Goal: Task Accomplishment & Management: Manage account settings

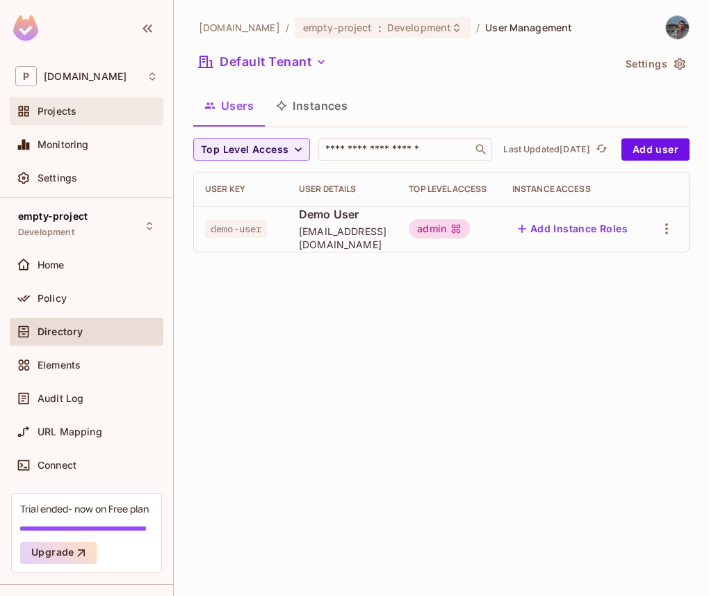
click at [63, 120] on div "Projects" at bounding box center [87, 111] width 154 height 28
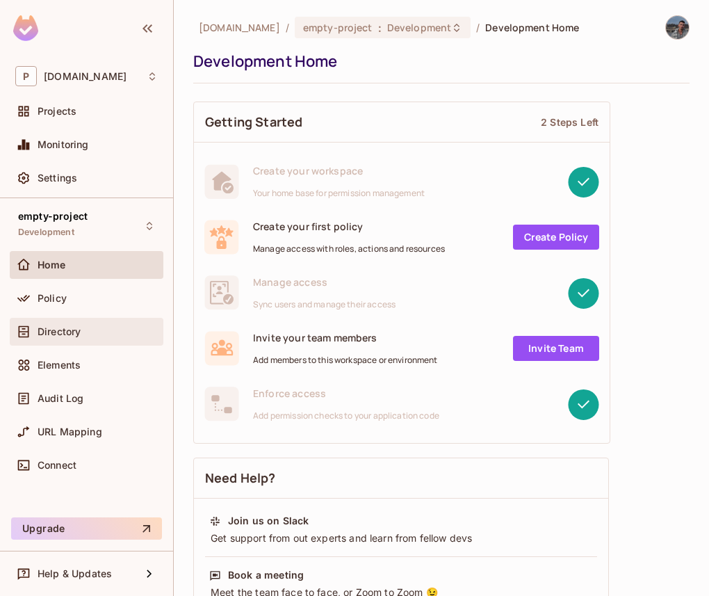
click at [108, 324] on div "Directory" at bounding box center [86, 331] width 143 height 17
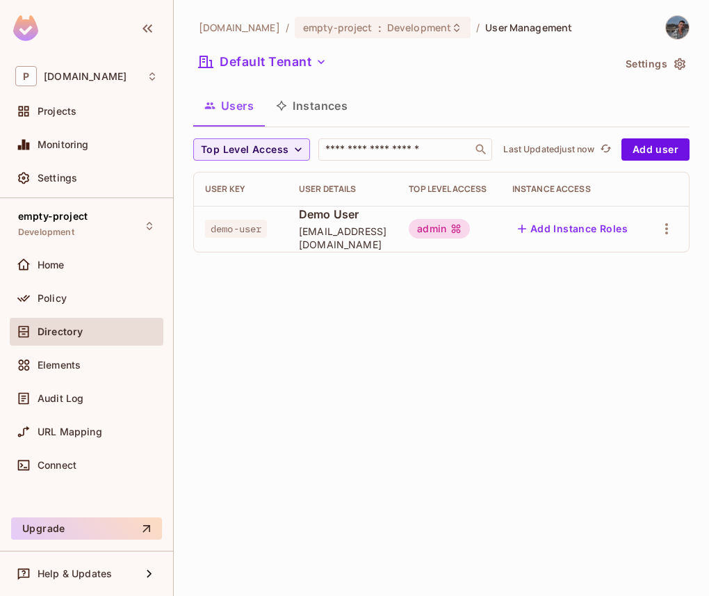
click at [659, 63] on button "Settings" at bounding box center [655, 64] width 70 height 22
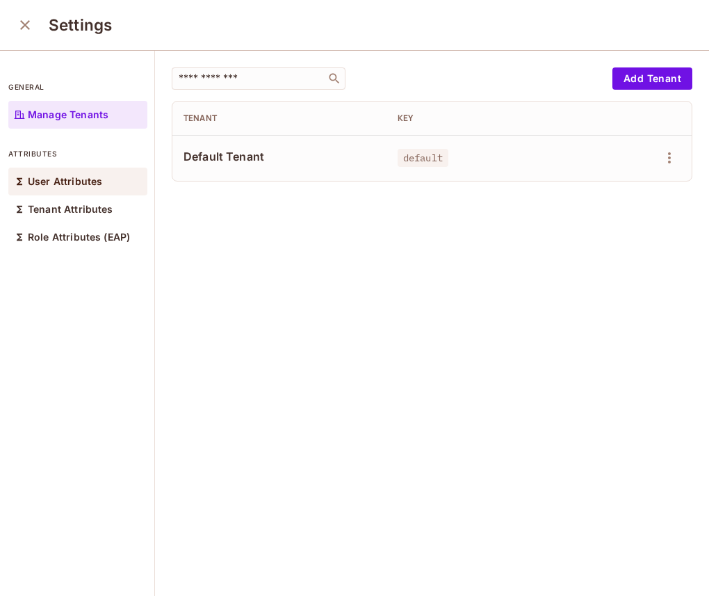
click at [88, 186] on p "User Attributes" at bounding box center [65, 181] width 74 height 11
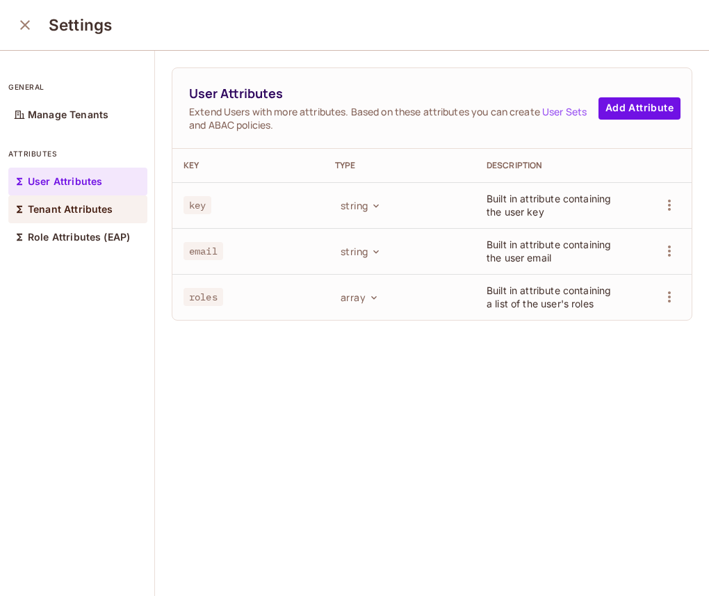
click at [105, 209] on p "Tenant Attributes" at bounding box center [71, 209] width 86 height 11
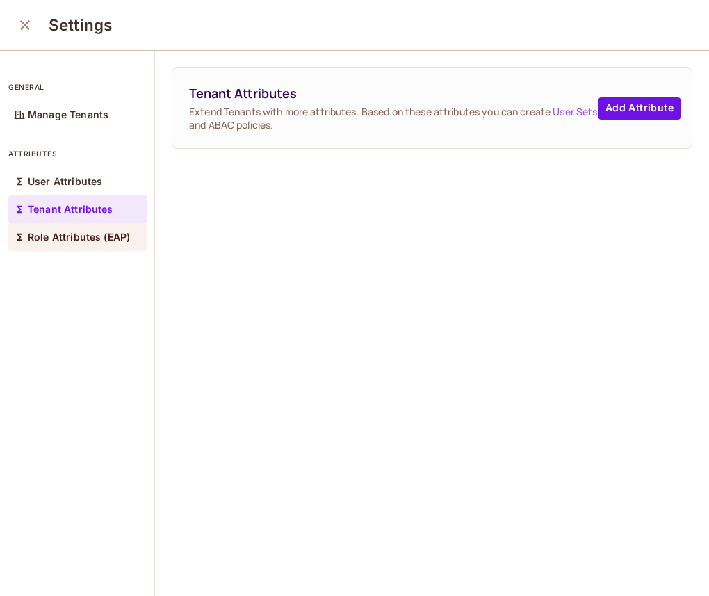
click at [110, 225] on div "Role Attributes (EAP)" at bounding box center [77, 237] width 139 height 28
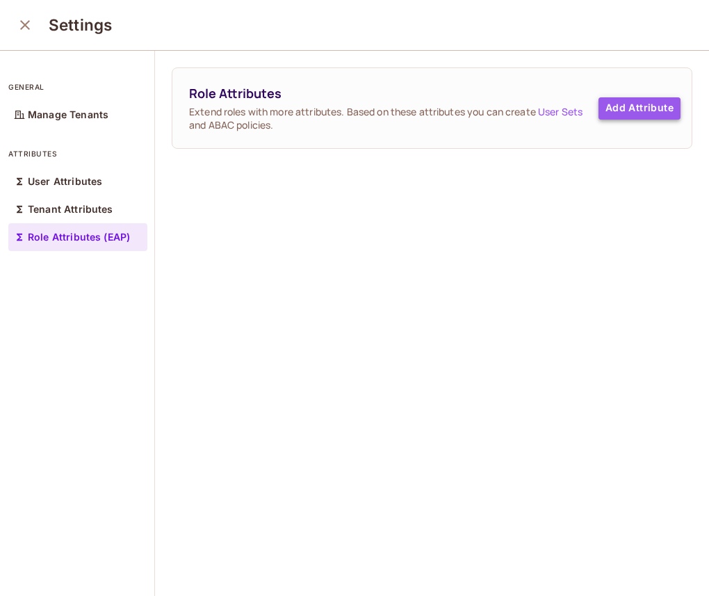
click at [622, 109] on button "Add Attribute" at bounding box center [640, 108] width 82 height 22
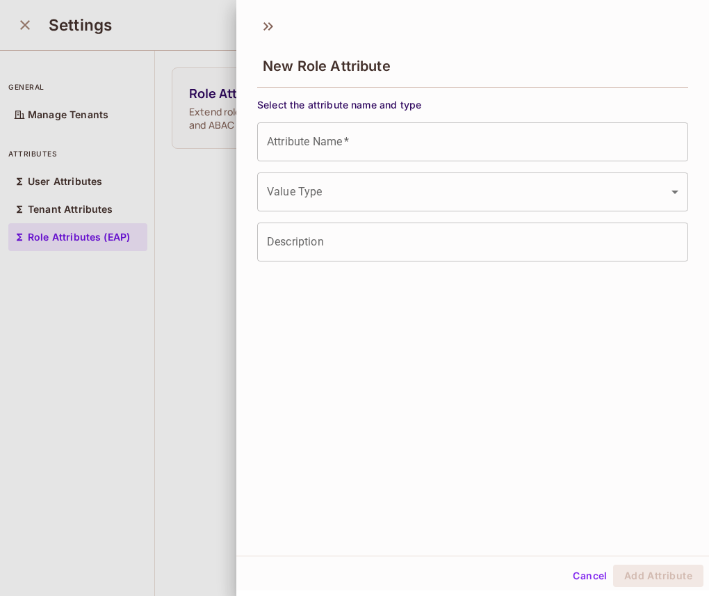
click at [325, 129] on div "Attribute Name   * Attribute Name   *" at bounding box center [472, 141] width 431 height 39
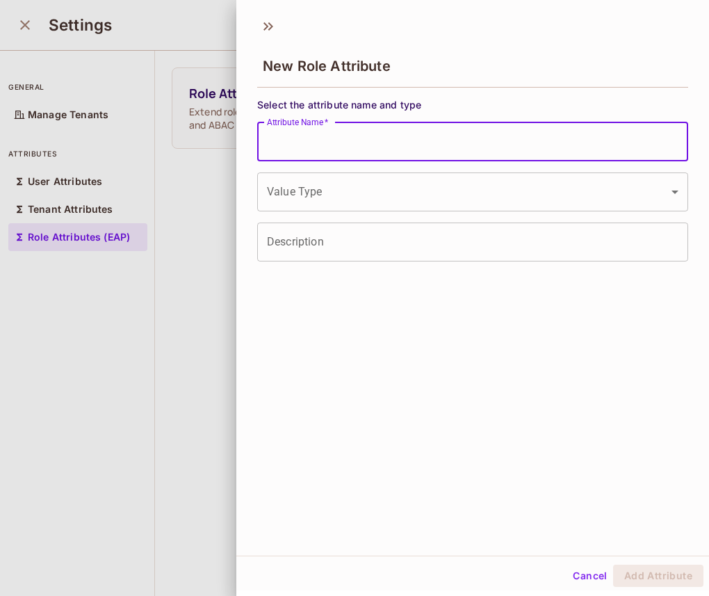
type input "*******"
click at [337, 196] on body "P [DOMAIN_NAME] Projects Monitoring Settings empty-project Development Home Pol…" at bounding box center [354, 298] width 709 height 596
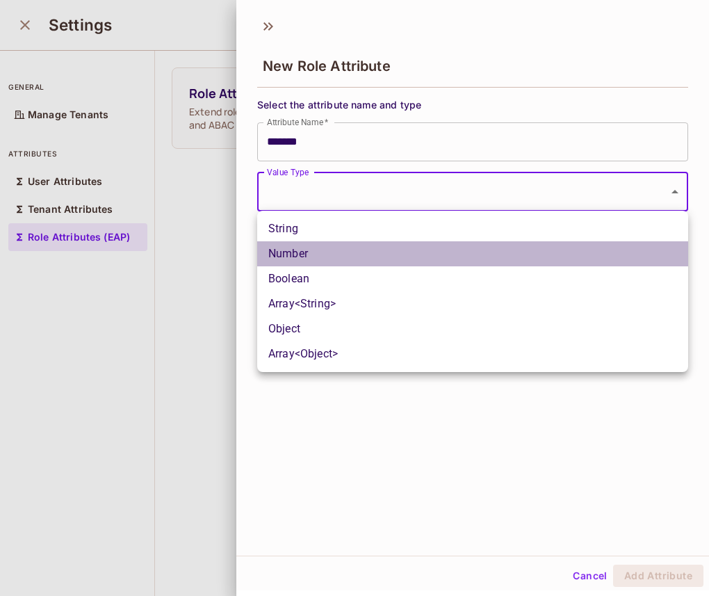
click at [321, 241] on li "Number" at bounding box center [472, 253] width 431 height 25
type input "******"
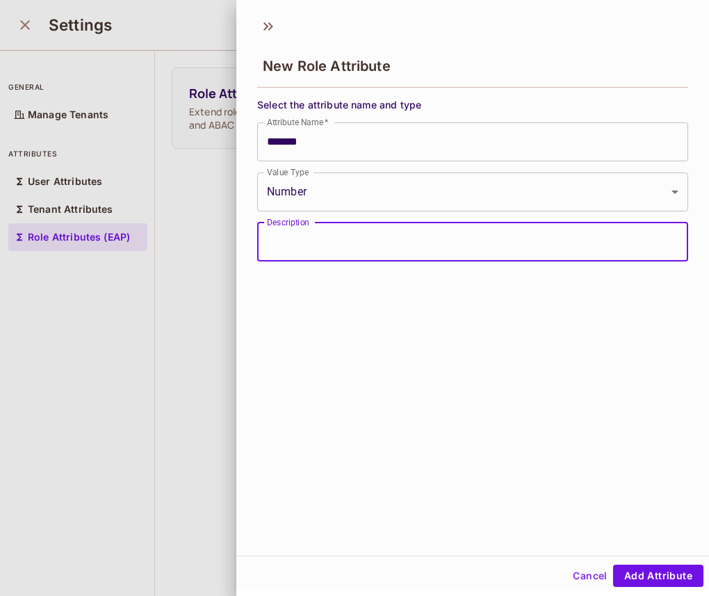
click at [321, 241] on input "Description" at bounding box center [472, 242] width 431 height 39
click at [214, 245] on div at bounding box center [354, 298] width 709 height 596
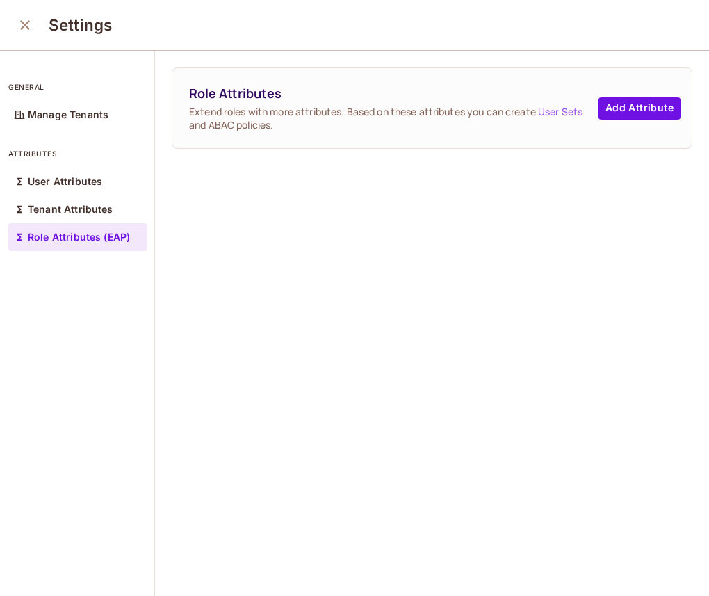
click at [217, 96] on span "Role Attributes" at bounding box center [394, 93] width 410 height 17
copy span "Role Attributes"
